Goal: Information Seeking & Learning: Learn about a topic

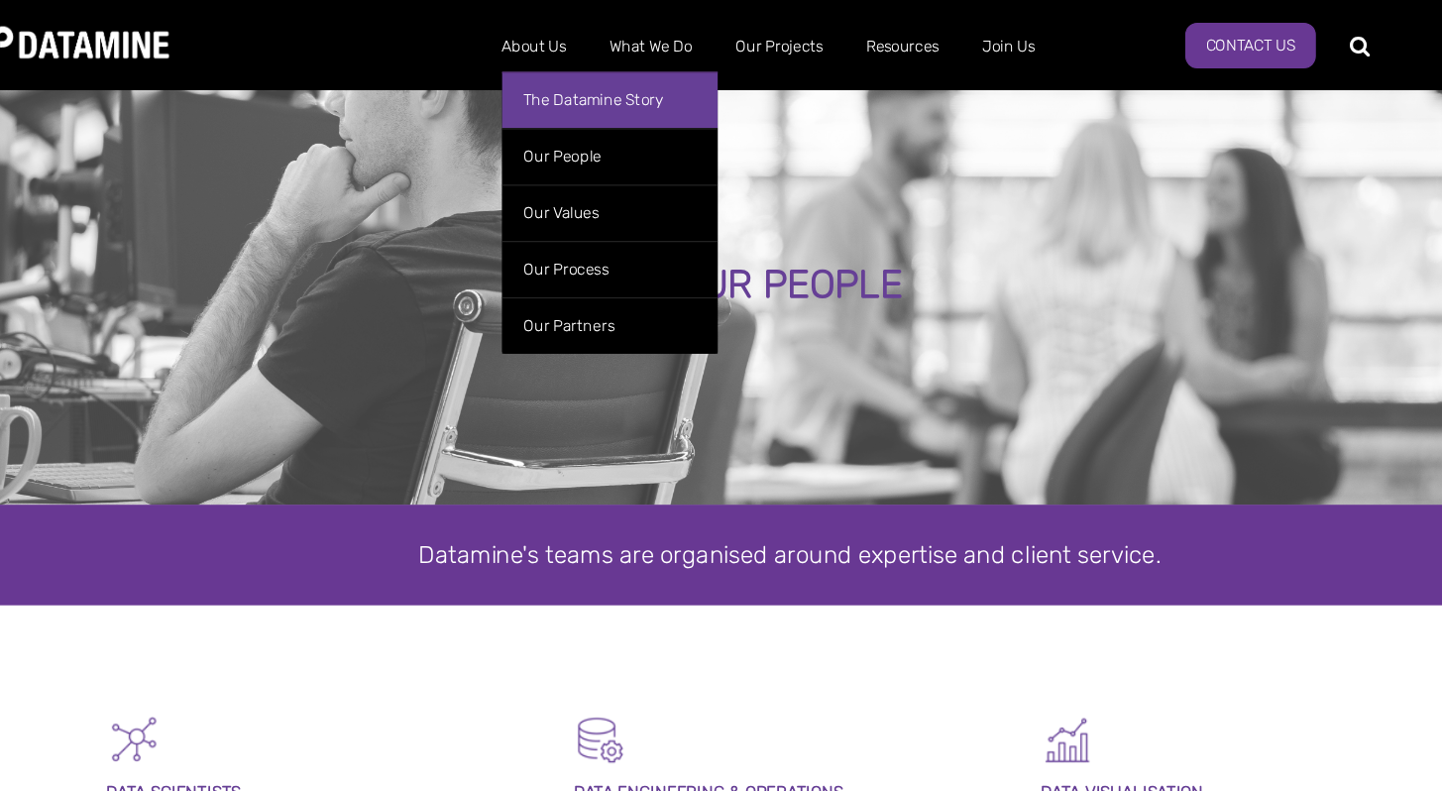
click at [531, 94] on link "The Datamine Story" at bounding box center [573, 82] width 178 height 47
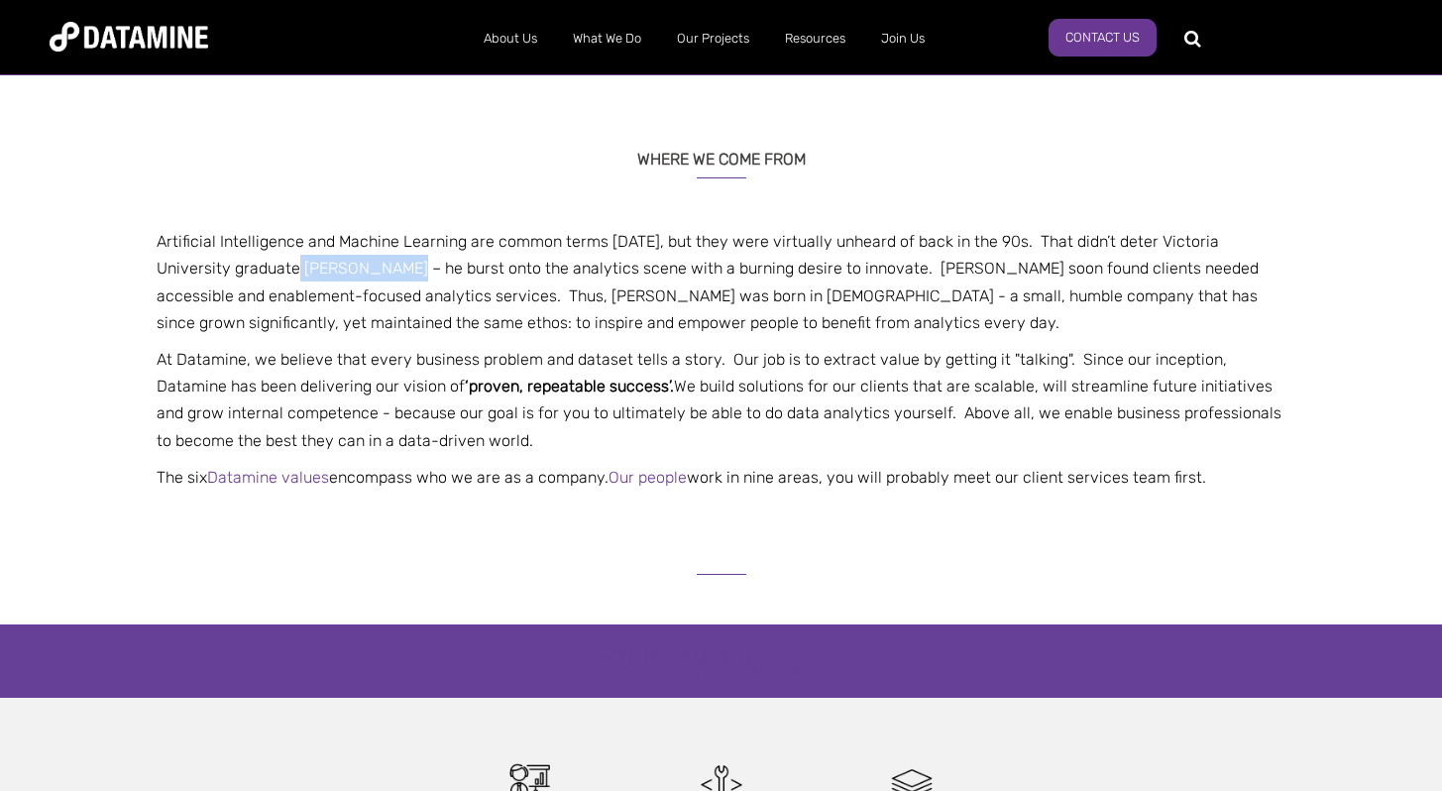
drag, startPoint x: 223, startPoint y: 264, endPoint x: 329, endPoint y: 259, distance: 106.2
click at [330, 260] on p "Artificial Intelligence and Machine Learning are common terms [DATE], but they …" at bounding box center [722, 282] width 1160 height 108
copy p "[PERSON_NAME]"
